Goal: Task Accomplishment & Management: Manage account settings

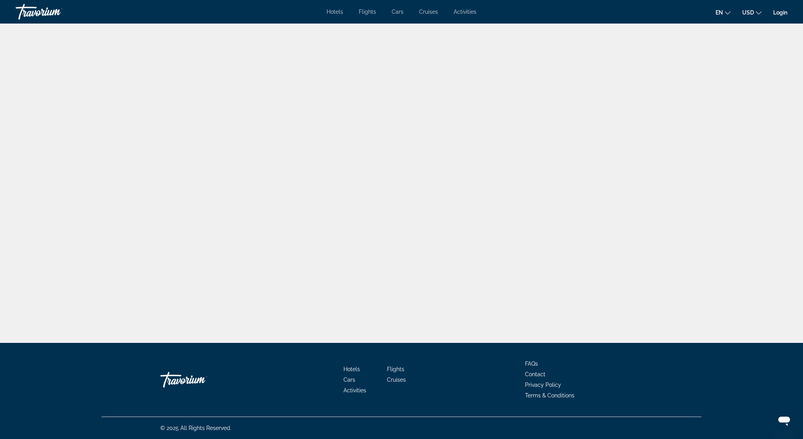
click at [779, 15] on link "Login" at bounding box center [780, 12] width 14 height 6
click at [779, 12] on link "Login" at bounding box center [780, 12] width 14 height 6
